Goal: Information Seeking & Learning: Learn about a topic

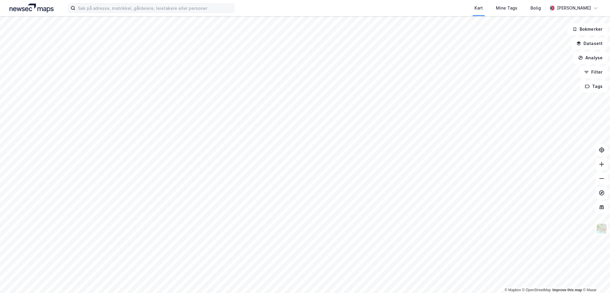
click at [111, 3] on label at bounding box center [151, 8] width 167 height 10
click at [111, 4] on input at bounding box center [154, 8] width 159 height 9
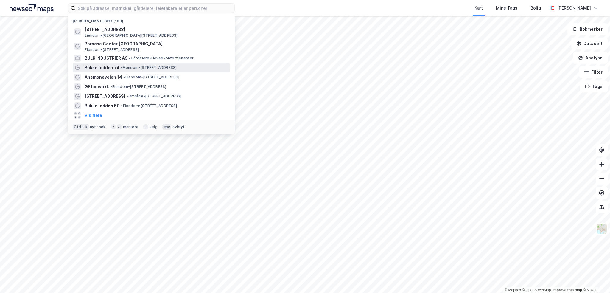
click at [129, 69] on span "• Eiendom • [STREET_ADDRESS]" at bounding box center [149, 67] width 56 height 5
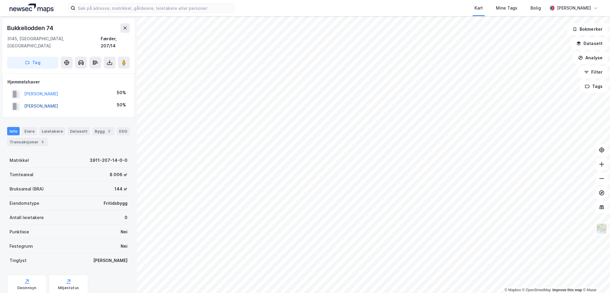
click at [0, 0] on button "[PERSON_NAME]" at bounding box center [0, 0] width 0 height 0
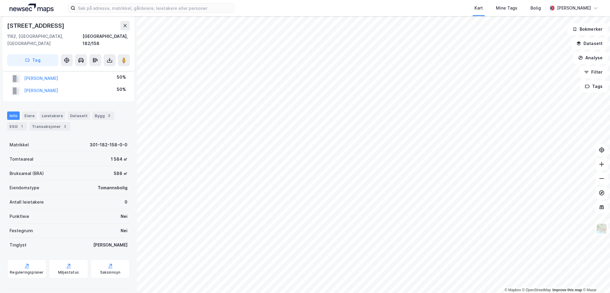
scroll to position [7, 0]
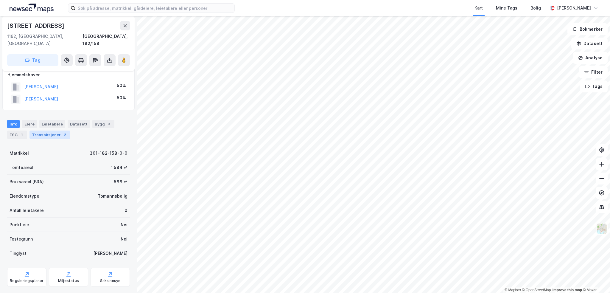
click at [49, 130] on div "Transaksjoner 2" at bounding box center [49, 134] width 41 height 8
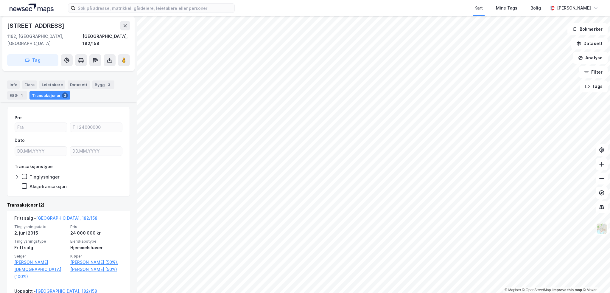
scroll to position [89, 0]
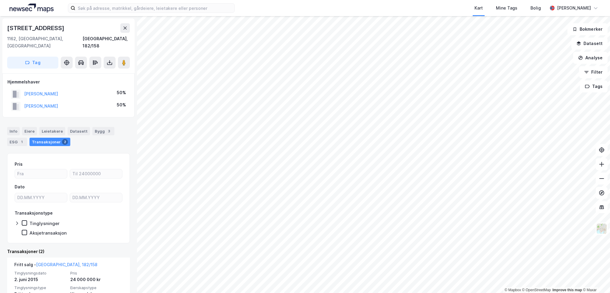
click at [41, 30] on div "[STREET_ADDRESS]" at bounding box center [36, 28] width 58 height 10
click at [41, 29] on div "[STREET_ADDRESS]" at bounding box center [36, 28] width 58 height 10
copy div "[STREET_ADDRESS]"
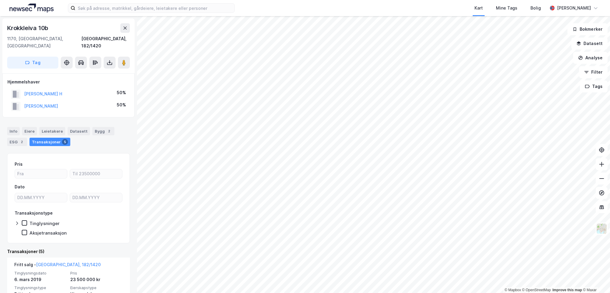
click at [134, 1] on div "Kart Mine Tags Bolig [PERSON_NAME]" at bounding box center [305, 8] width 610 height 16
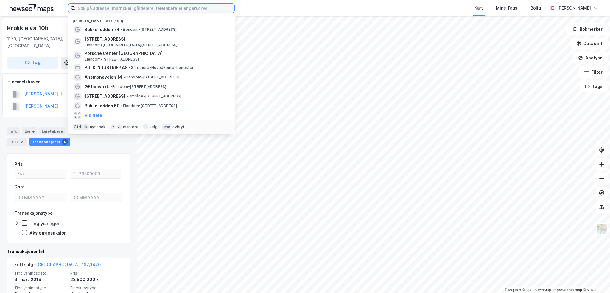
click at [132, 10] on input at bounding box center [154, 8] width 159 height 9
click at [133, 31] on span "• Eiendom • [STREET_ADDRESS]" at bounding box center [149, 29] width 56 height 5
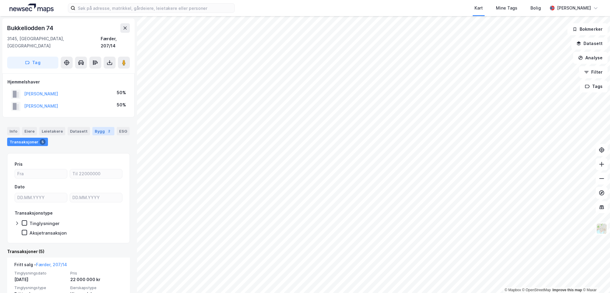
click at [93, 127] on div "Bygg 2" at bounding box center [103, 131] width 22 height 8
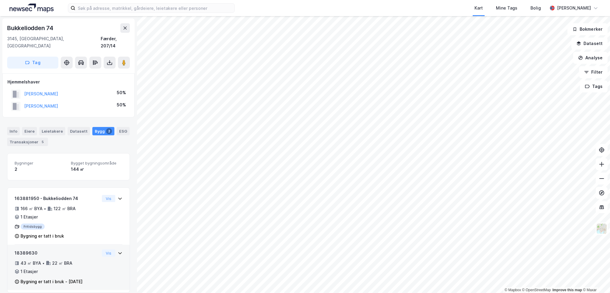
click at [75, 278] on div "Bygning er tatt i bruk - [DATE]" at bounding box center [52, 281] width 62 height 7
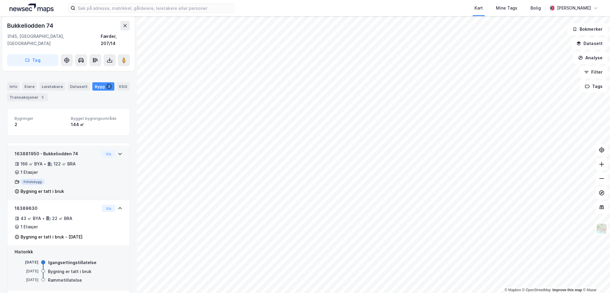
click at [74, 179] on div "Fritidsbygg" at bounding box center [57, 182] width 85 height 6
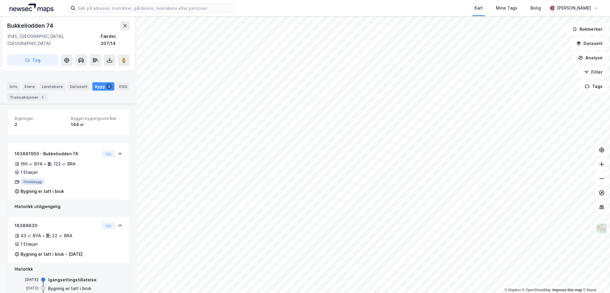
scroll to position [62, 0]
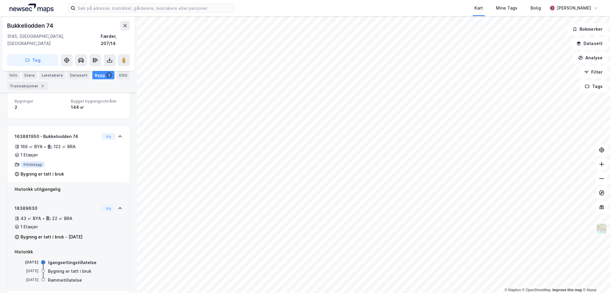
click at [76, 217] on div "43 ㎡ BYA • 22 ㎡ BRA • 1 Etasjer" at bounding box center [57, 222] width 85 height 15
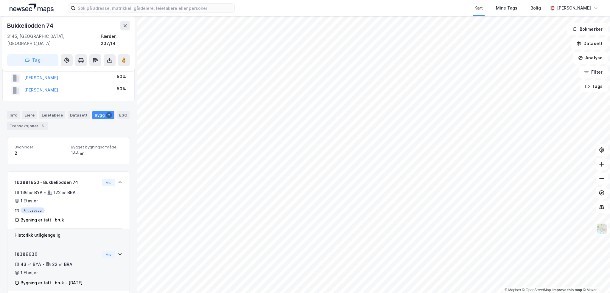
click at [76, 262] on div "43 ㎡ BYA • 22 ㎡ BRA • 1 Etasjer" at bounding box center [57, 268] width 85 height 15
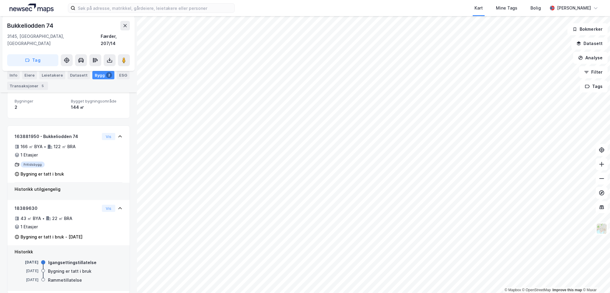
click at [83, 186] on div "Historikk utilgjengelig" at bounding box center [69, 189] width 108 height 7
click at [87, 170] on div "Bygning er tatt i bruk" at bounding box center [57, 173] width 85 height 7
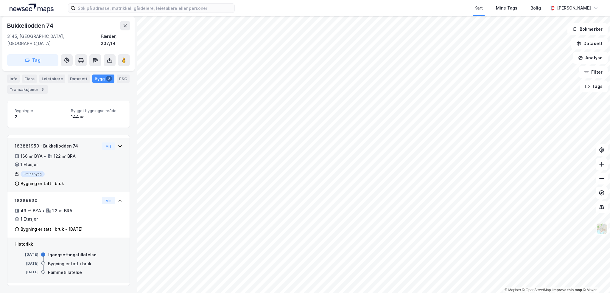
scroll to position [45, 0]
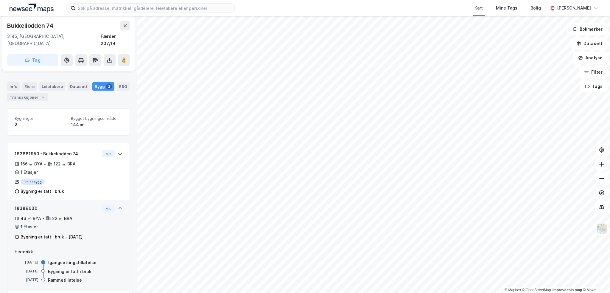
click at [118, 206] on icon at bounding box center [120, 208] width 5 height 5
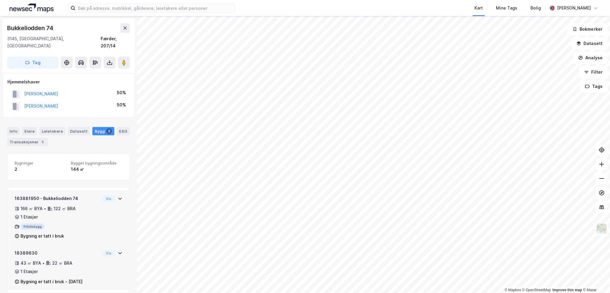
click at [118, 196] on icon at bounding box center [120, 198] width 5 height 5
click at [118, 197] on icon at bounding box center [120, 198] width 4 height 2
click at [41, 27] on div "Bukkeliodden 74" at bounding box center [30, 28] width 47 height 10
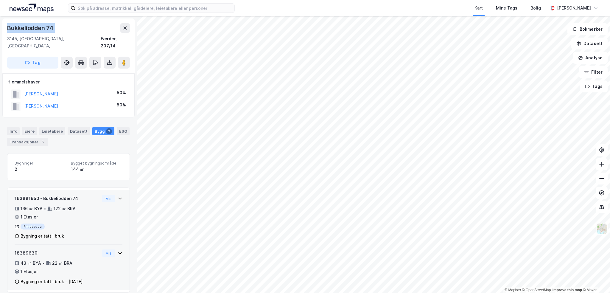
copy div "Bukkeliodden 74"
click at [90, 267] on div "43 ㎡ BYA • 22 ㎡ BRA • 1 Etasjer" at bounding box center [57, 266] width 85 height 15
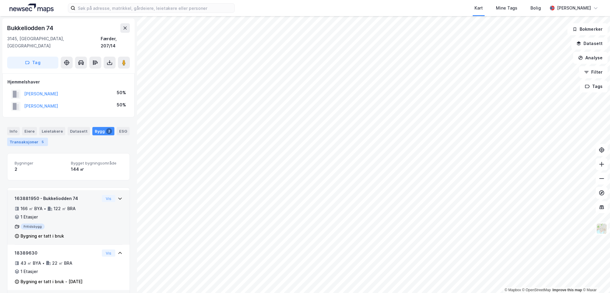
click at [43, 139] on div "5" at bounding box center [43, 142] width 6 height 6
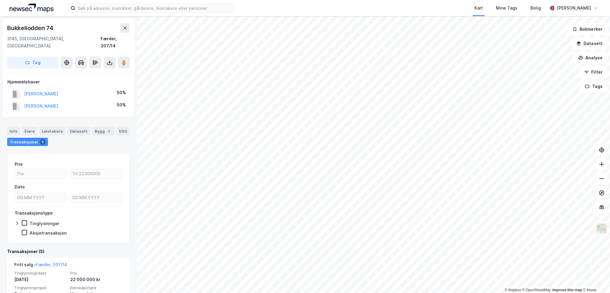
scroll to position [119, 0]
